Goal: Find specific page/section: Find specific page/section

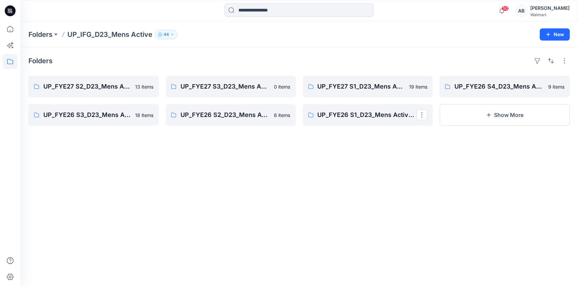
scroll to position [205, 0]
click at [169, 37] on button "44" at bounding box center [166, 34] width 22 height 9
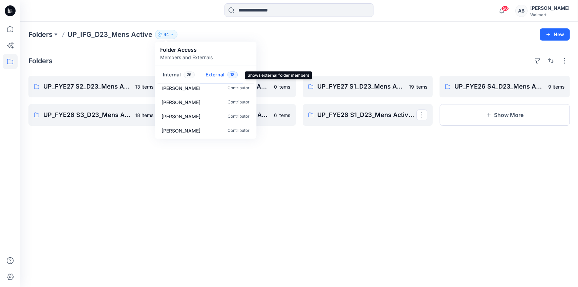
click at [211, 75] on button "External 18" at bounding box center [221, 75] width 43 height 17
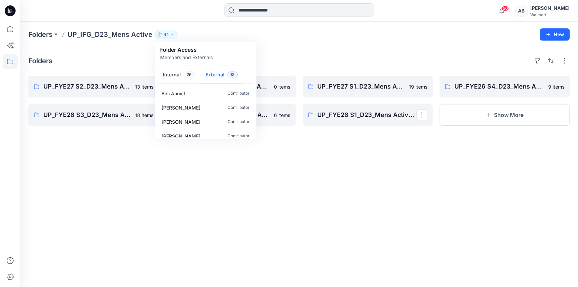
scroll to position [0, 0]
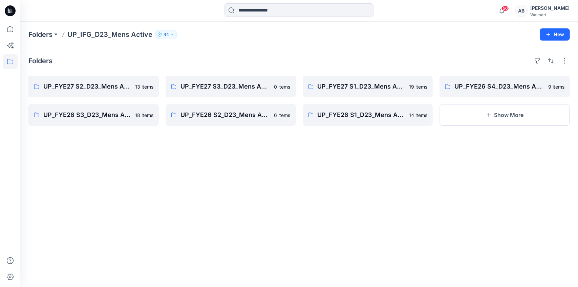
click at [164, 34] on p "44" at bounding box center [165, 34] width 5 height 7
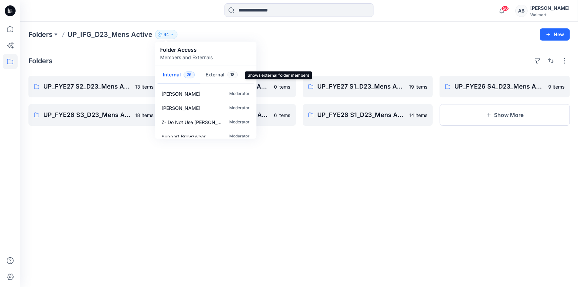
click at [217, 76] on button "External 18" at bounding box center [221, 75] width 43 height 17
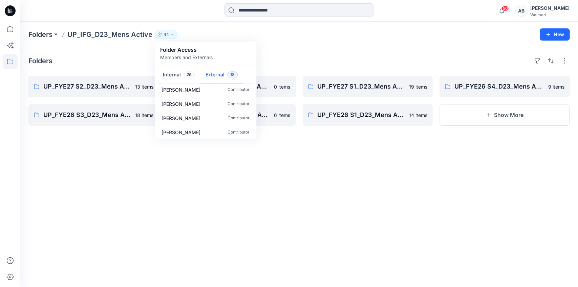
scroll to position [205, 0]
